Goal: Information Seeking & Learning: Learn about a topic

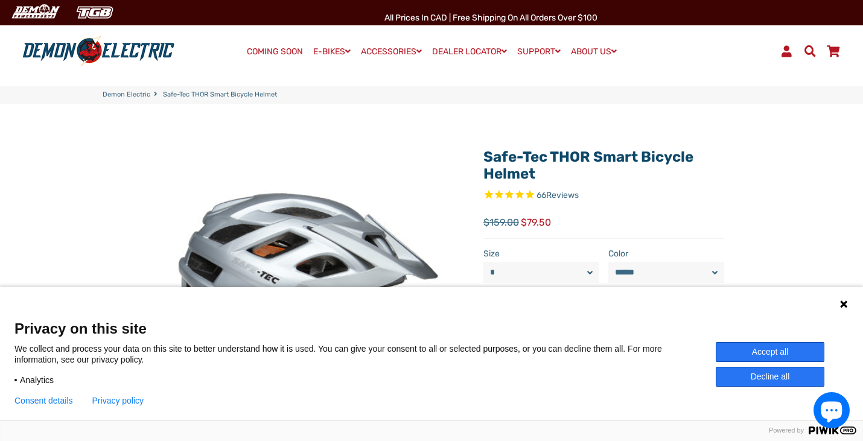
select select "******"
click at [840, 297] on div "Language 1 Language 2 Language 3" at bounding box center [431, 302] width 863 height 30
click at [840, 303] on icon at bounding box center [844, 304] width 10 height 10
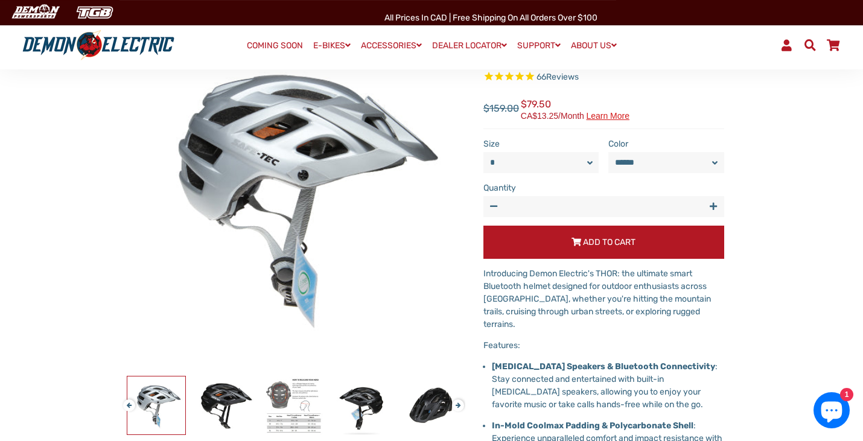
scroll to position [119, 0]
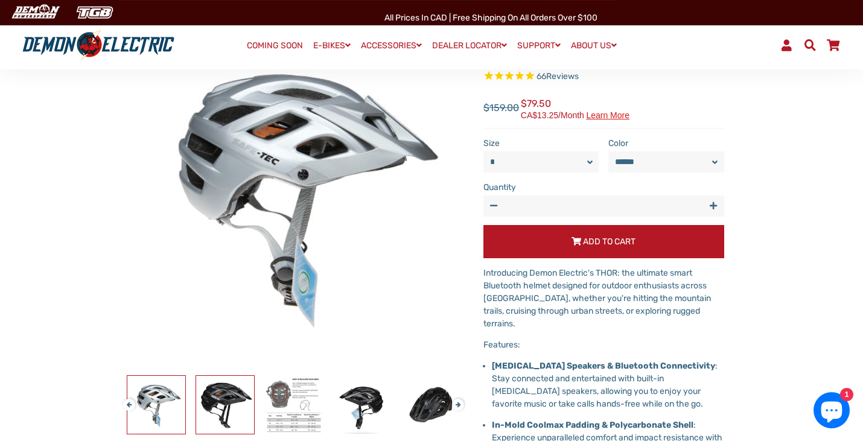
click at [227, 401] on img at bounding box center [225, 405] width 58 height 58
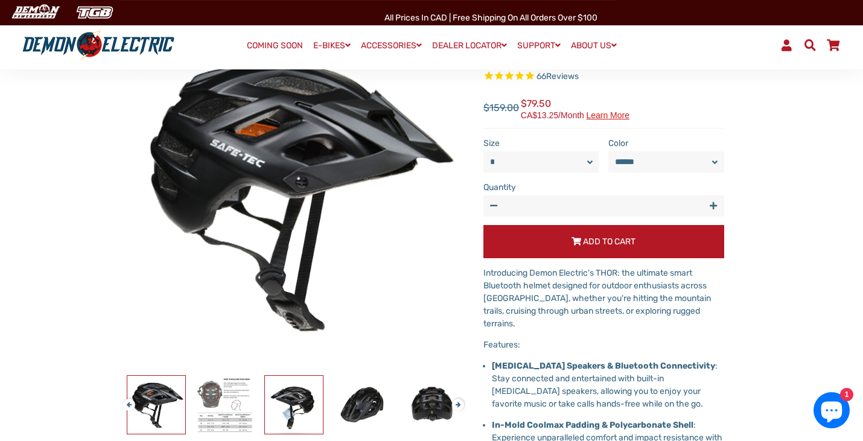
click at [294, 394] on img at bounding box center [294, 405] width 58 height 58
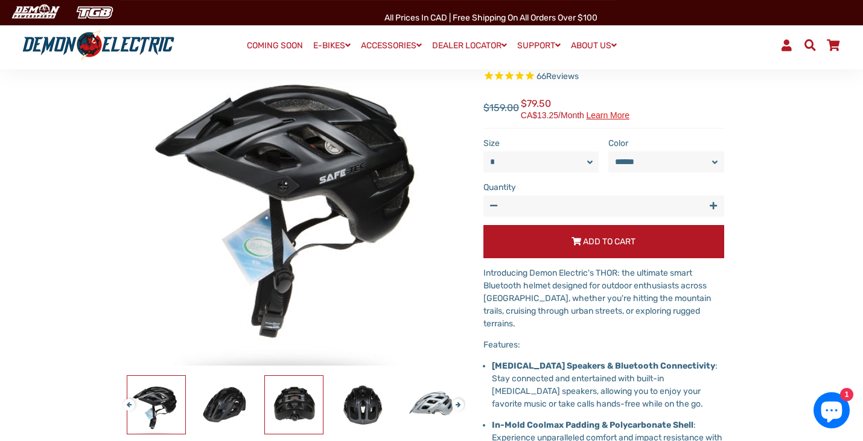
click at [287, 400] on img at bounding box center [294, 405] width 58 height 58
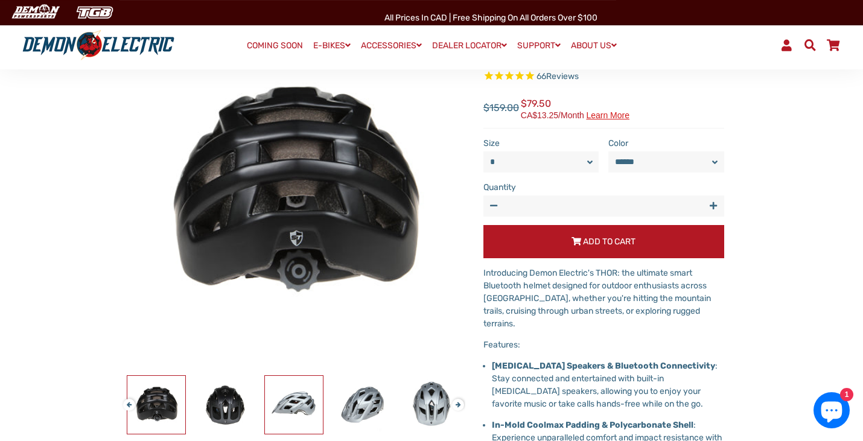
click at [287, 400] on img at bounding box center [294, 405] width 58 height 58
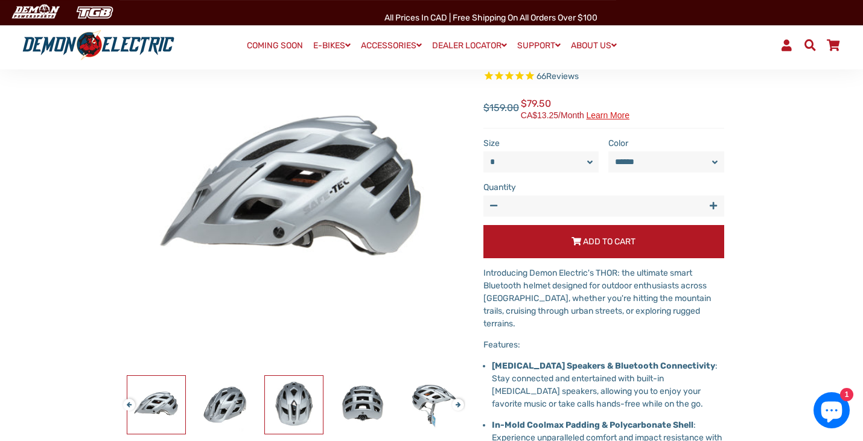
click at [280, 405] on img at bounding box center [294, 405] width 58 height 58
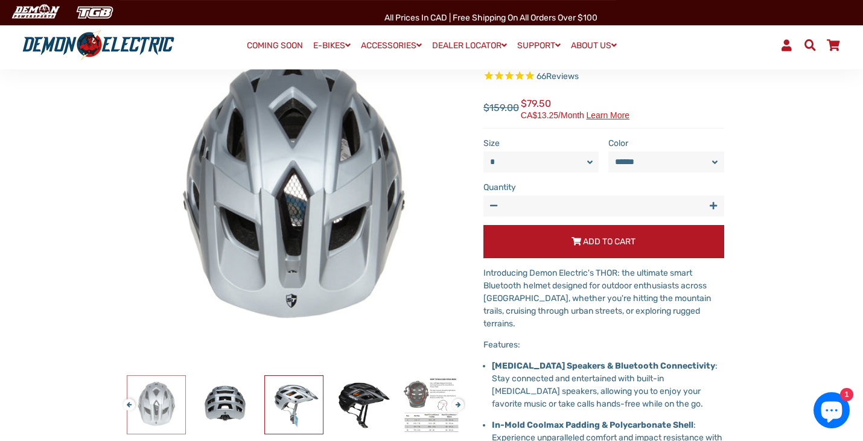
click at [280, 405] on img at bounding box center [294, 405] width 58 height 58
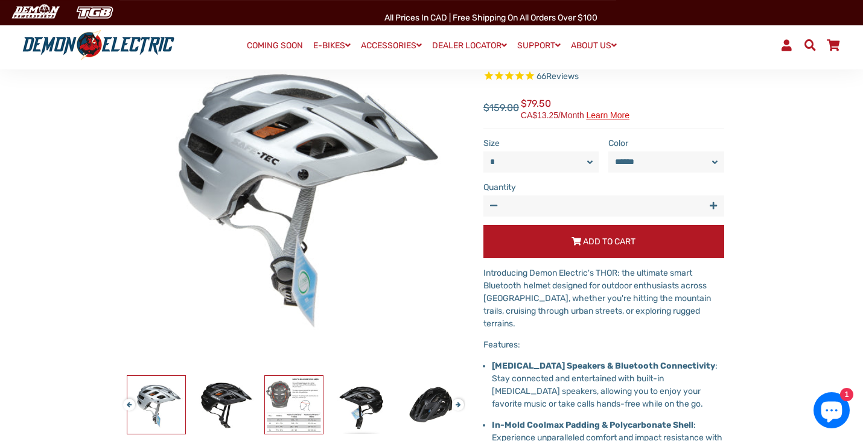
click at [280, 405] on img at bounding box center [294, 405] width 58 height 58
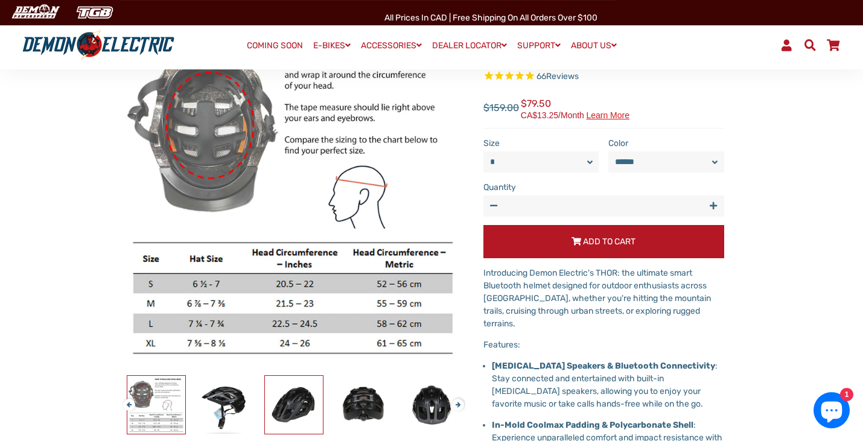
click at [280, 405] on img at bounding box center [294, 405] width 58 height 58
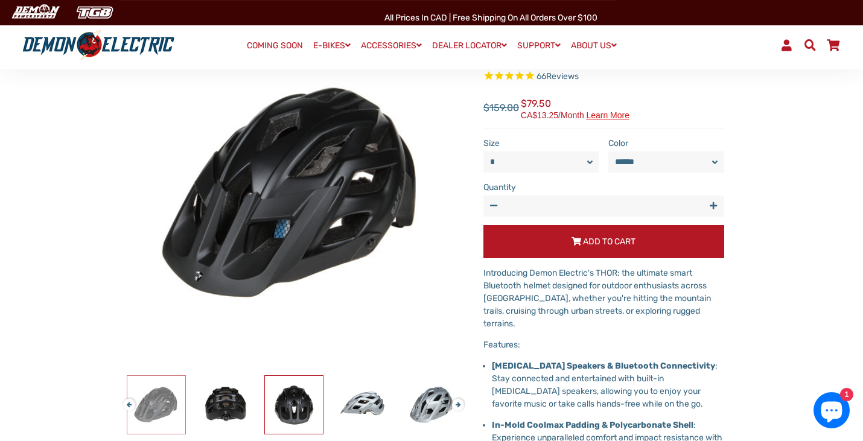
click at [280, 405] on img at bounding box center [294, 405] width 58 height 58
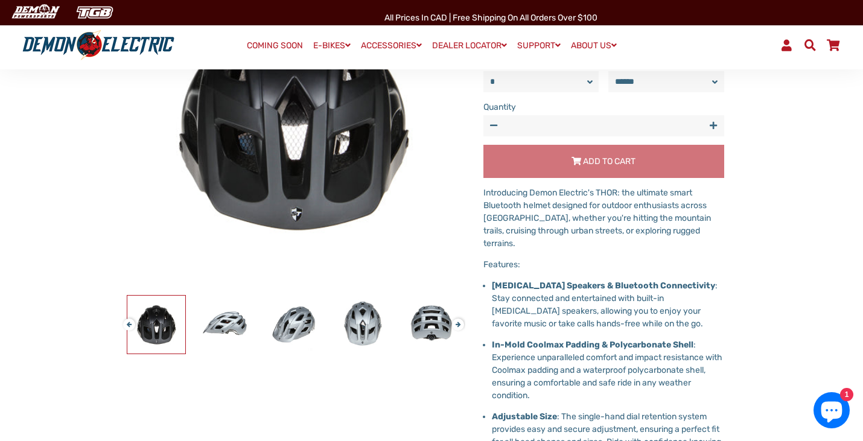
scroll to position [200, 0]
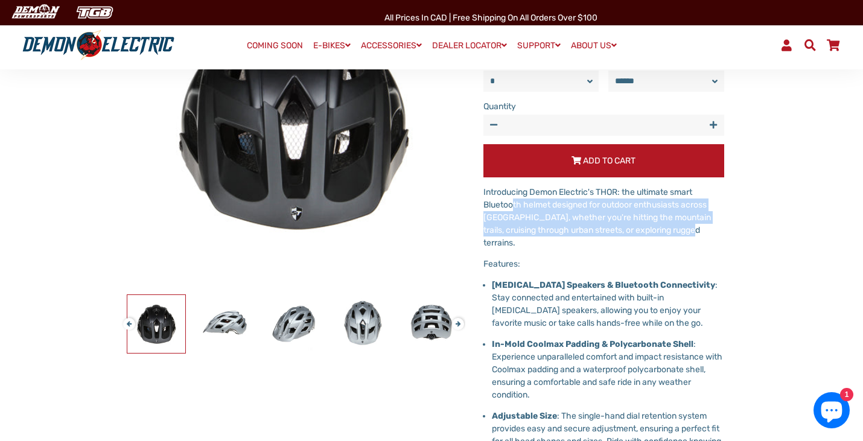
drag, startPoint x: 515, startPoint y: 199, endPoint x: 593, endPoint y: 237, distance: 85.8
click at [593, 237] on div "Introducing Demon Electric's THOR: the ultimate smart Bluetooth helmet designed…" at bounding box center [603, 422] width 241 height 473
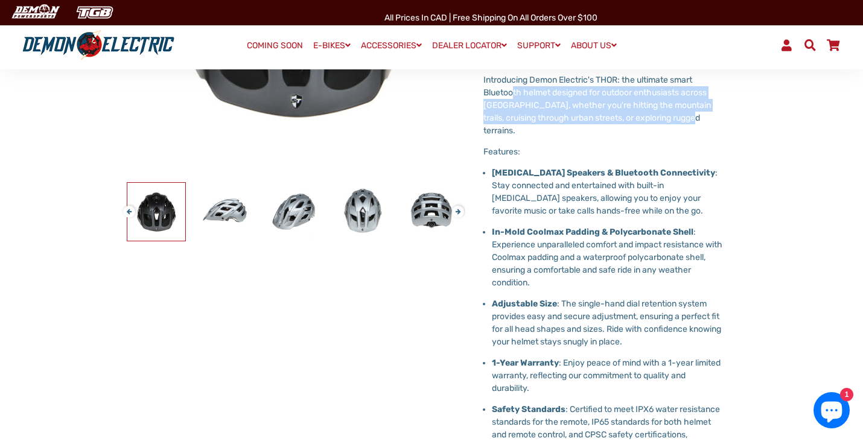
scroll to position [317, 0]
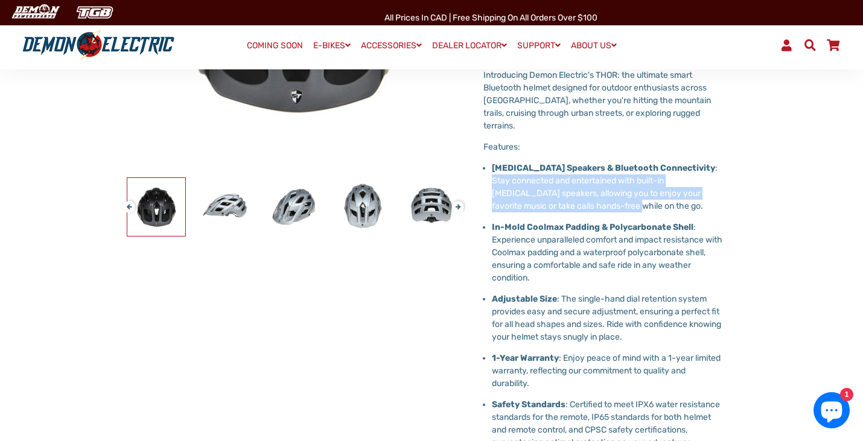
drag, startPoint x: 494, startPoint y: 169, endPoint x: 610, endPoint y: 192, distance: 118.2
click at [610, 192] on p "[MEDICAL_DATA] Speakers & Bluetooth Connectivity : Stay connected and entertain…" at bounding box center [608, 187] width 232 height 51
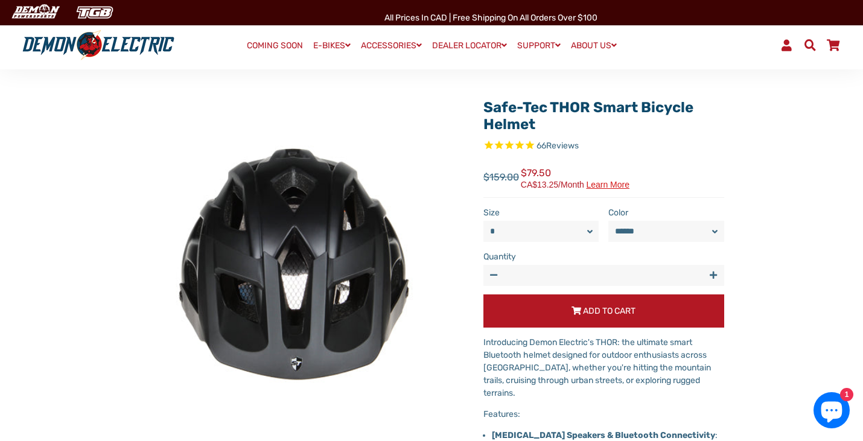
scroll to position [0, 0]
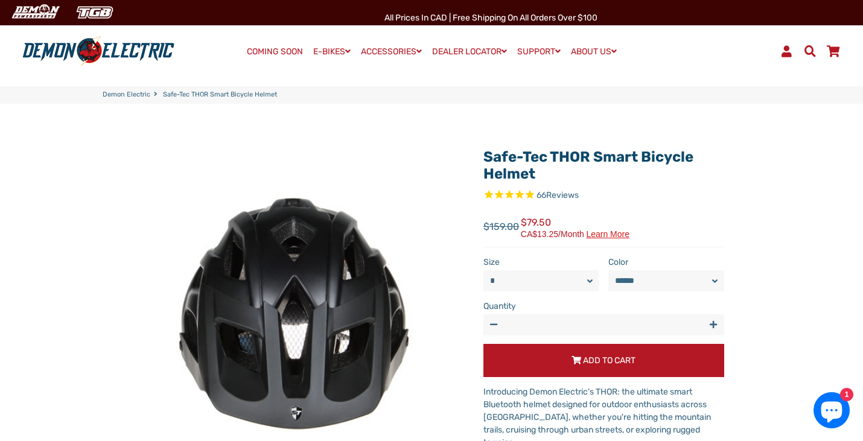
click at [143, 97] on link "Demon Electric" at bounding box center [127, 95] width 48 height 10
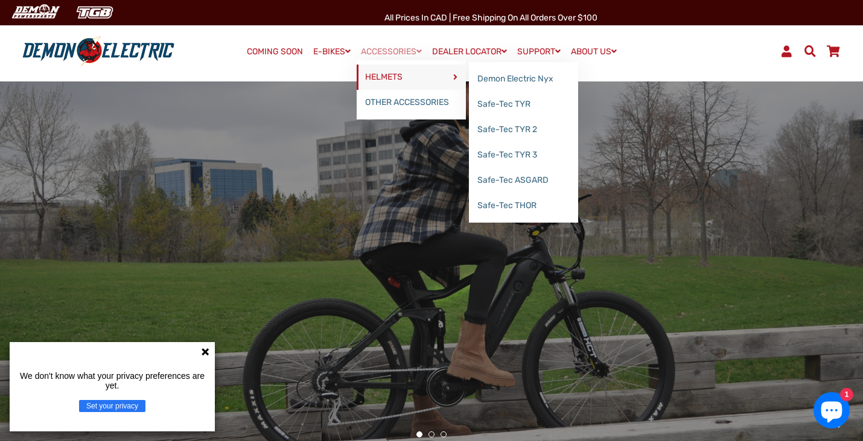
click at [387, 77] on link "HELMETS" at bounding box center [411, 77] width 109 height 25
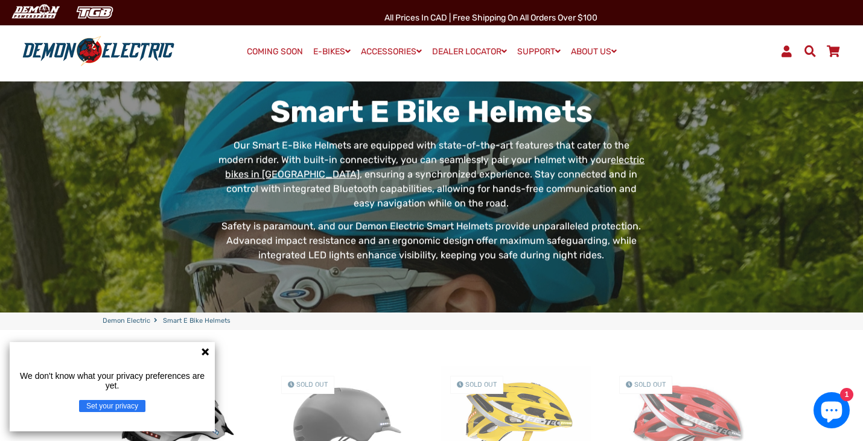
scroll to position [41, 0]
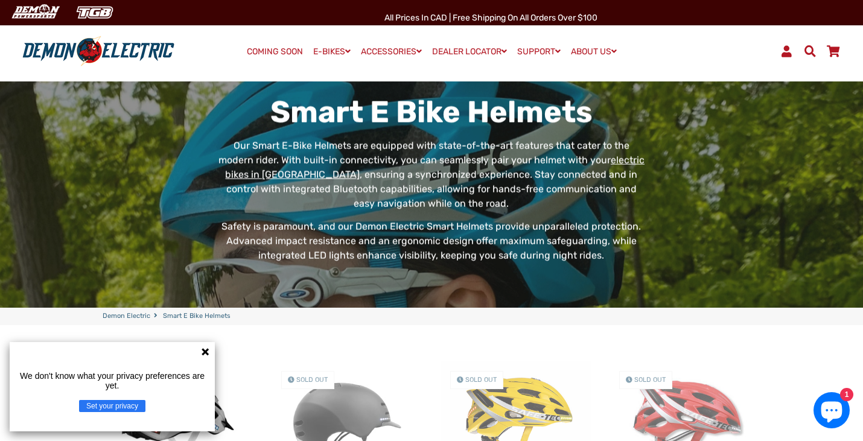
click at [199, 352] on div "We don't know what your privacy preferences are yet. Set your privacy" at bounding box center [112, 386] width 205 height 89
click at [206, 352] on icon at bounding box center [205, 351] width 7 height 7
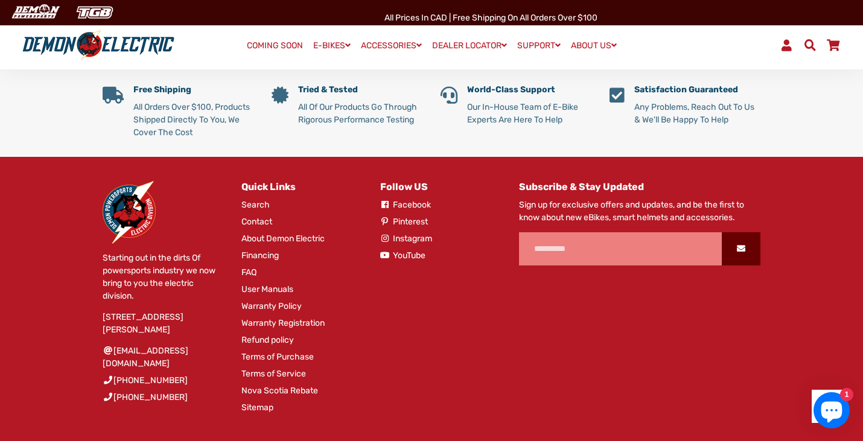
scroll to position [876, 0]
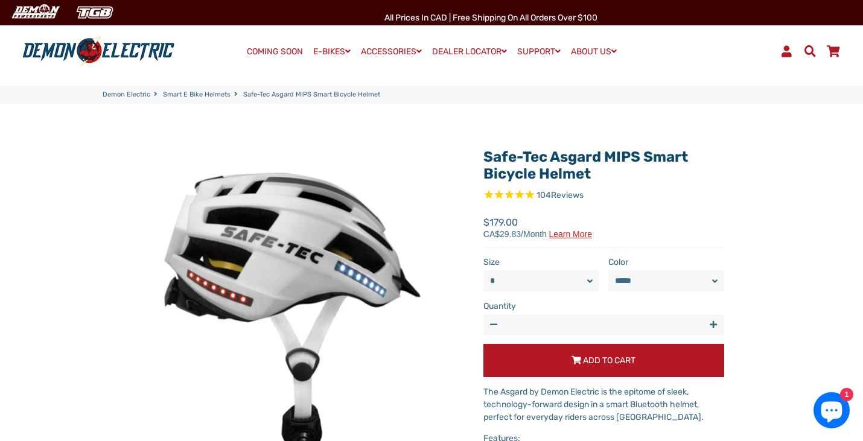
select select "******"
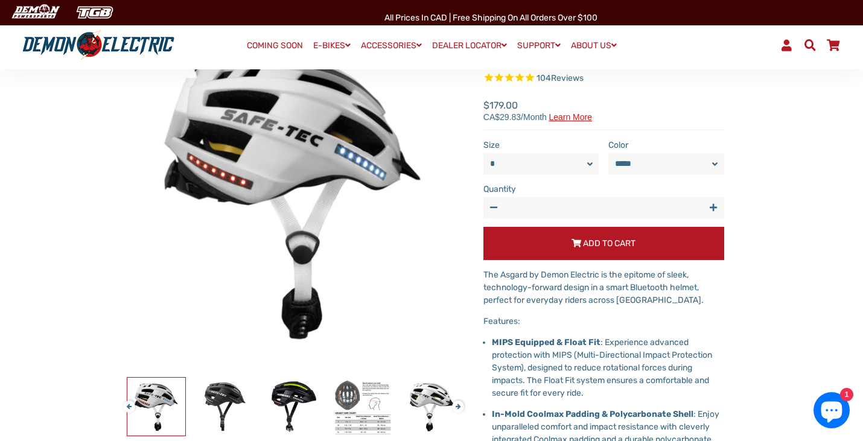
scroll to position [109, 0]
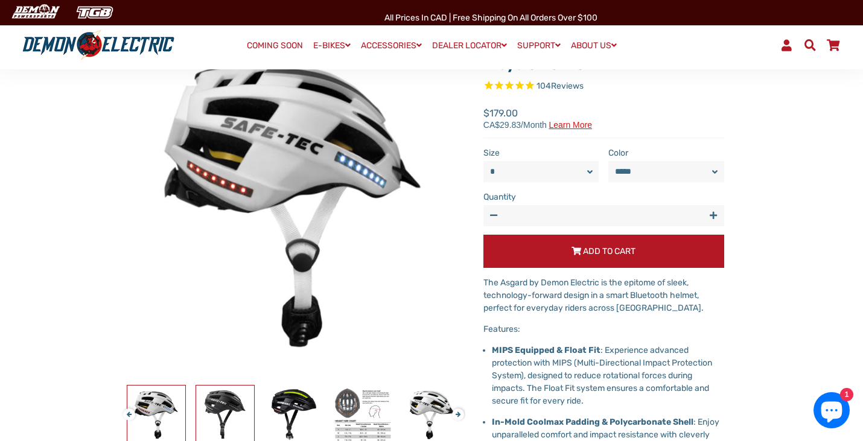
click at [235, 418] on img at bounding box center [225, 415] width 58 height 58
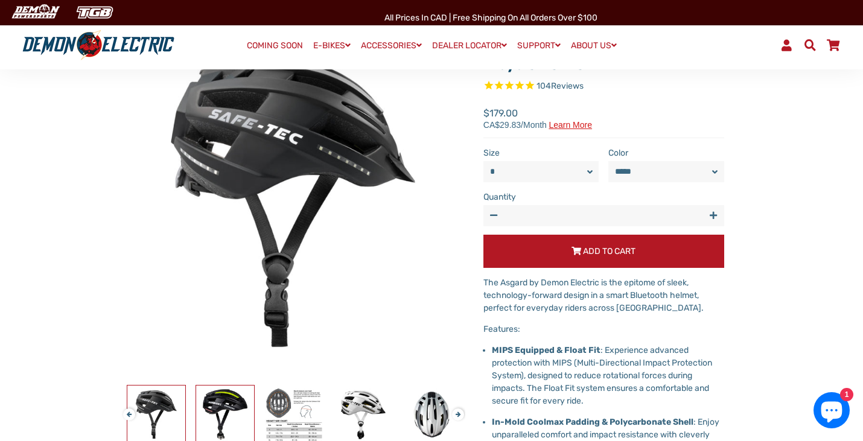
click at [234, 417] on img at bounding box center [225, 415] width 58 height 58
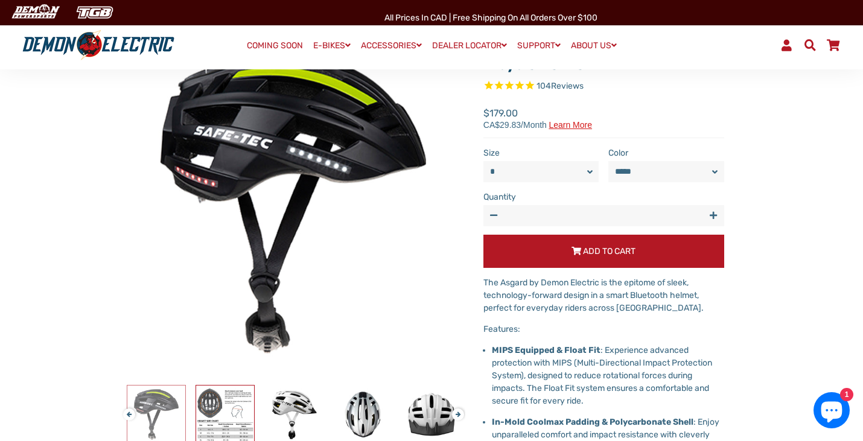
click at [234, 417] on img at bounding box center [225, 415] width 58 height 58
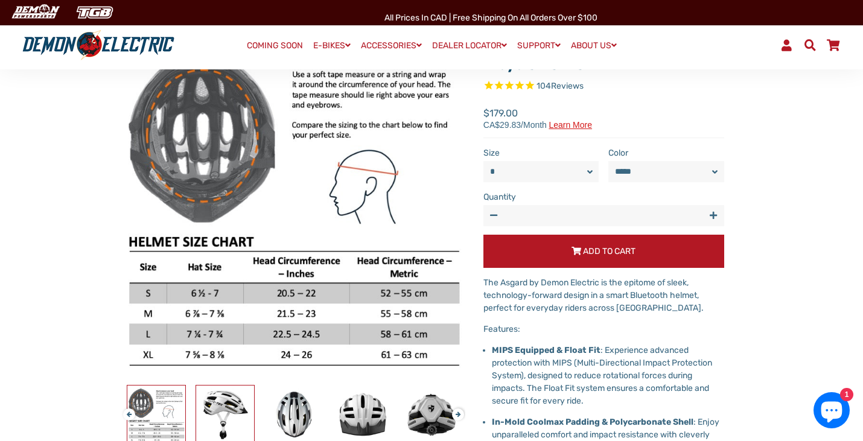
click at [234, 417] on img at bounding box center [225, 415] width 58 height 58
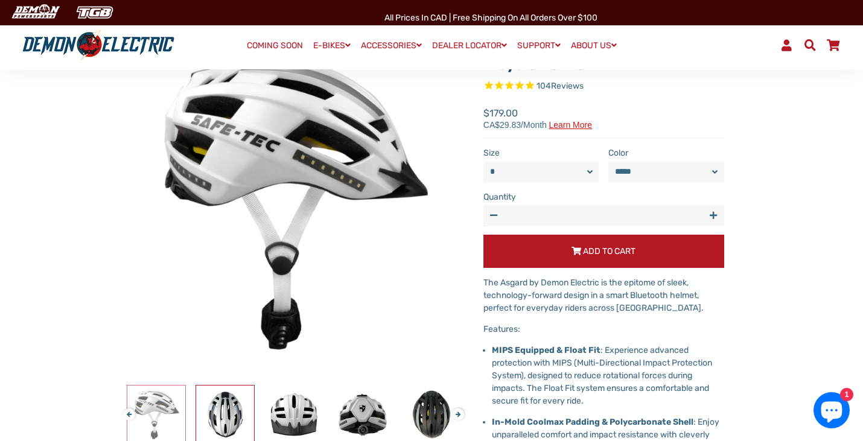
click at [234, 417] on img at bounding box center [225, 415] width 58 height 58
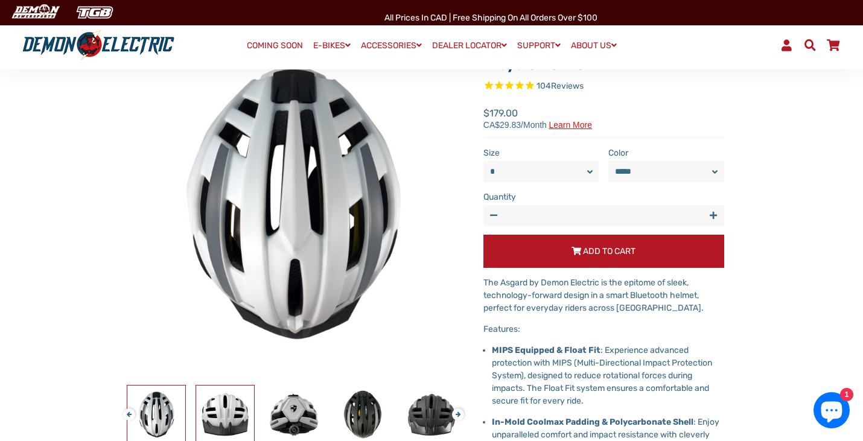
click at [234, 417] on img at bounding box center [225, 415] width 58 height 58
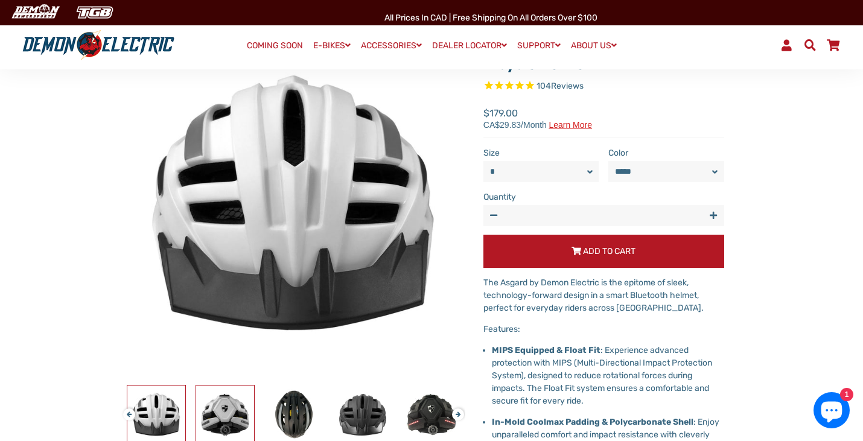
click at [234, 416] on img at bounding box center [225, 415] width 58 height 58
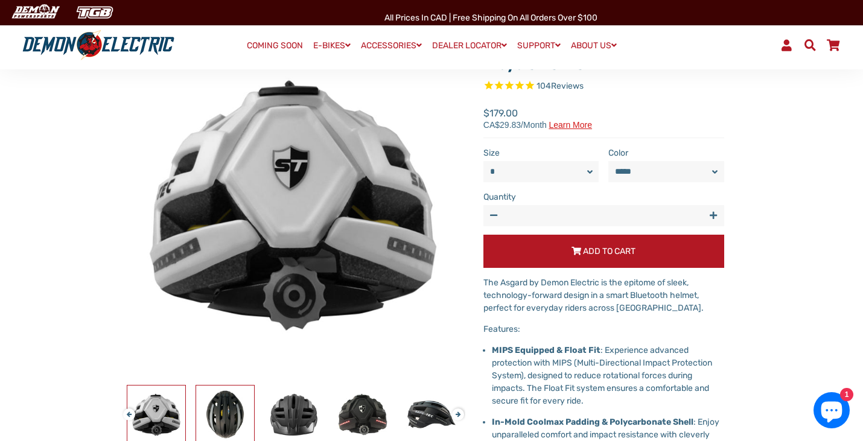
click at [229, 430] on img at bounding box center [225, 415] width 58 height 58
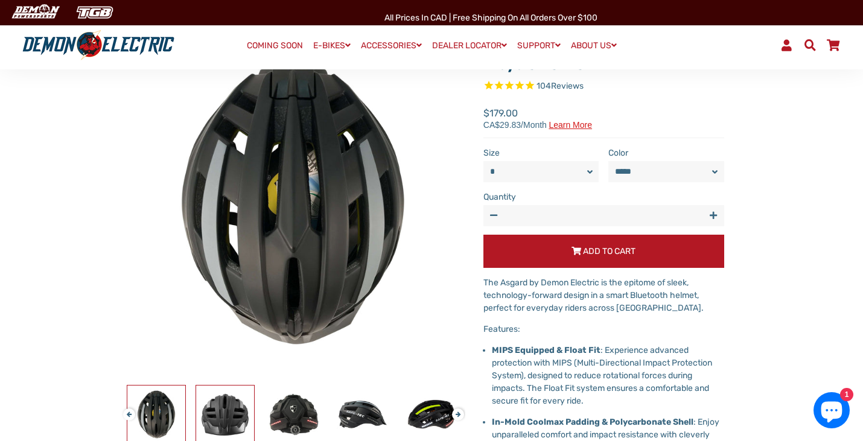
click at [231, 429] on img at bounding box center [225, 415] width 58 height 58
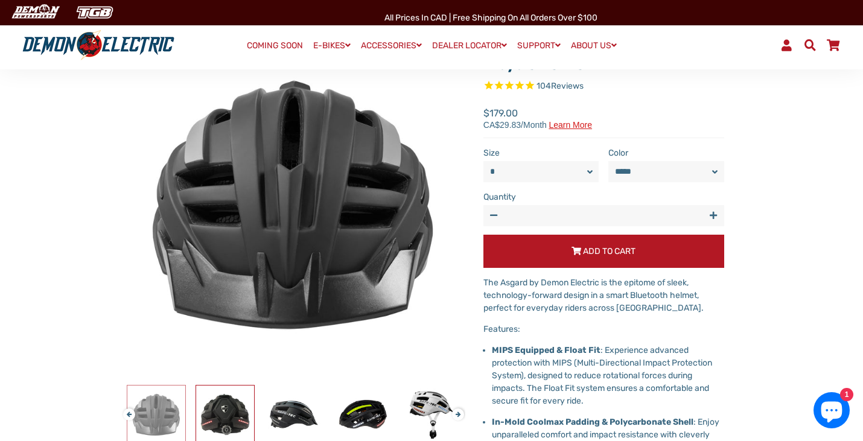
click at [231, 429] on img at bounding box center [225, 415] width 58 height 58
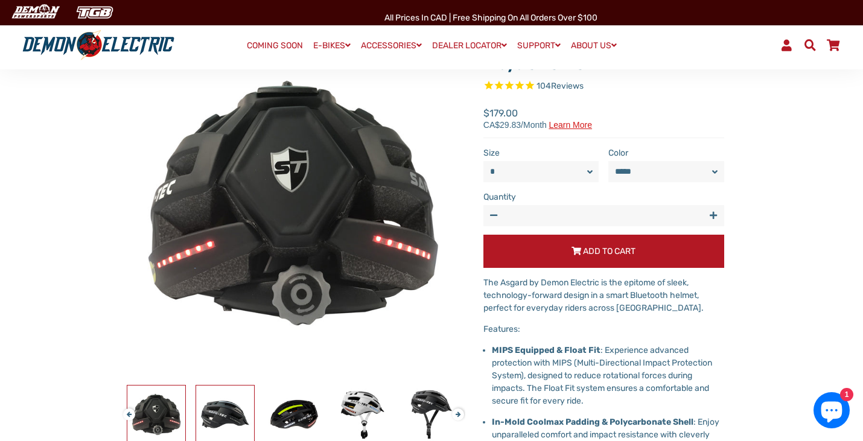
click at [231, 429] on img at bounding box center [225, 415] width 58 height 58
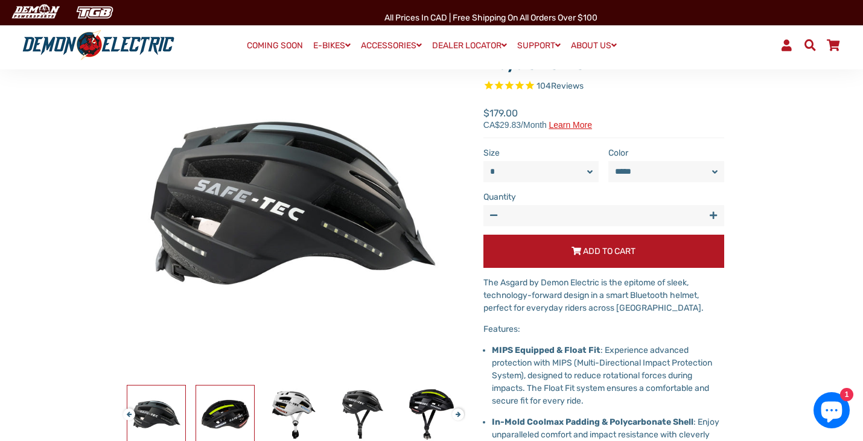
click at [231, 429] on img at bounding box center [225, 415] width 58 height 58
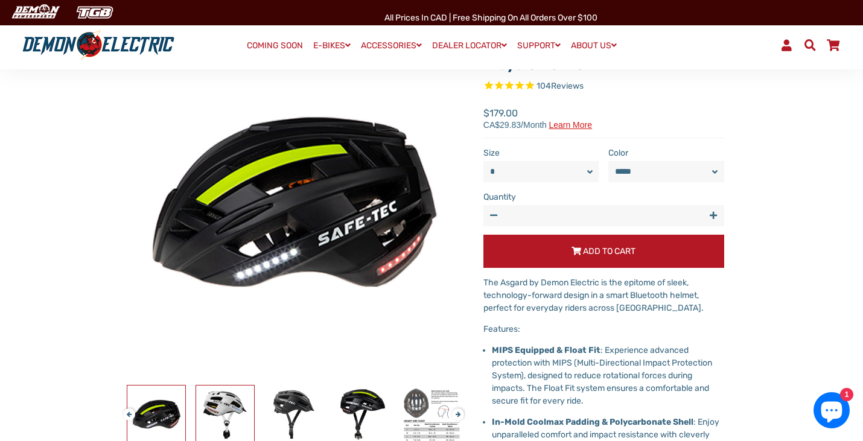
click at [231, 428] on img at bounding box center [225, 415] width 58 height 58
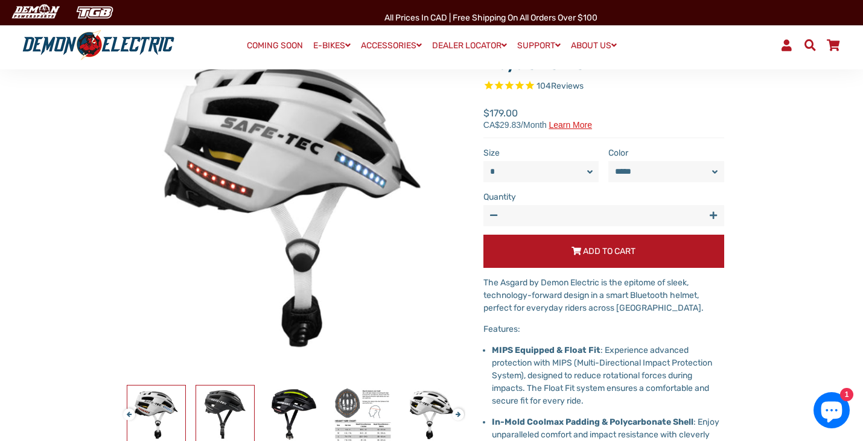
click at [245, 420] on img at bounding box center [225, 415] width 58 height 58
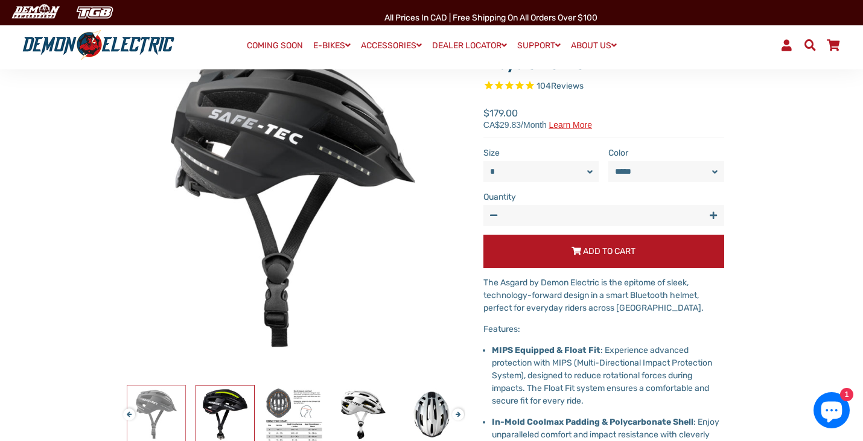
click at [245, 420] on img at bounding box center [225, 415] width 58 height 58
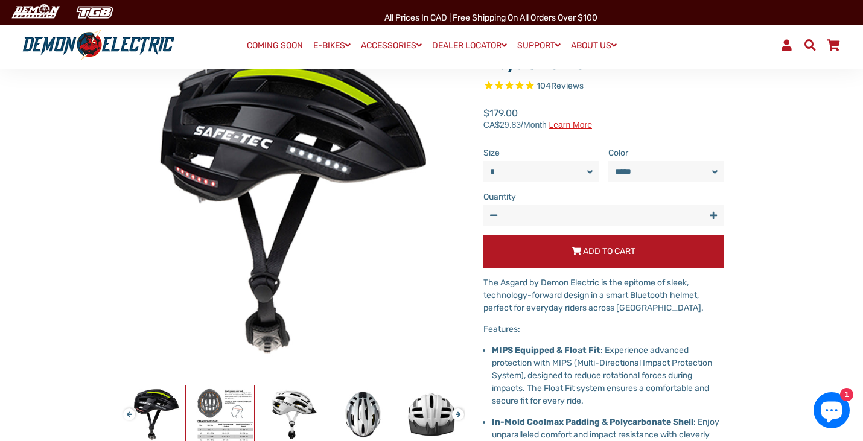
click at [245, 420] on img at bounding box center [225, 415] width 58 height 58
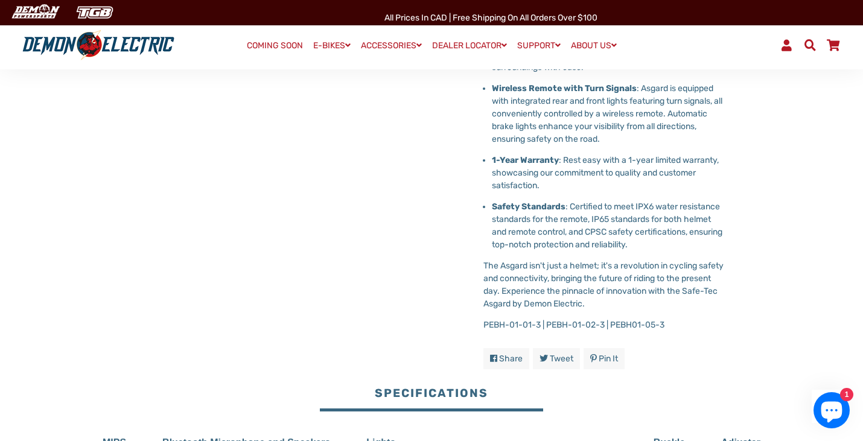
scroll to position [585, 0]
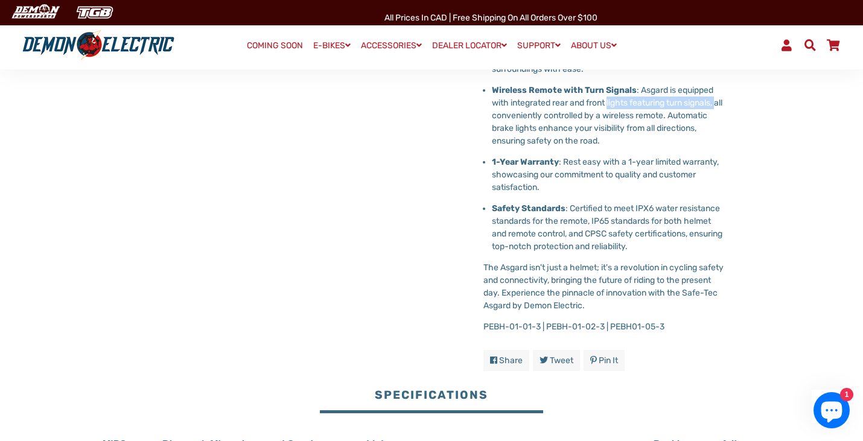
drag, startPoint x: 611, startPoint y: 102, endPoint x: 724, endPoint y: 104, distance: 112.3
click at [724, 104] on p "Wireless Remote with Turn Signals : Asgard is equipped with integrated rear and…" at bounding box center [608, 115] width 232 height 63
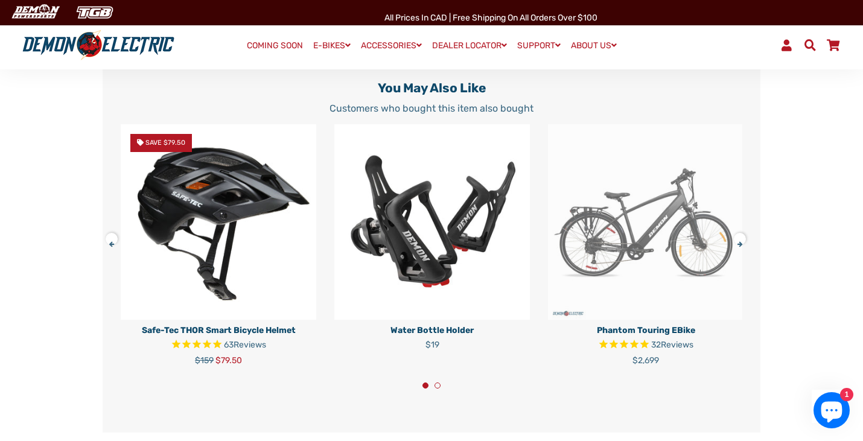
scroll to position [1900, 0]
